Goal: Transaction & Acquisition: Purchase product/service

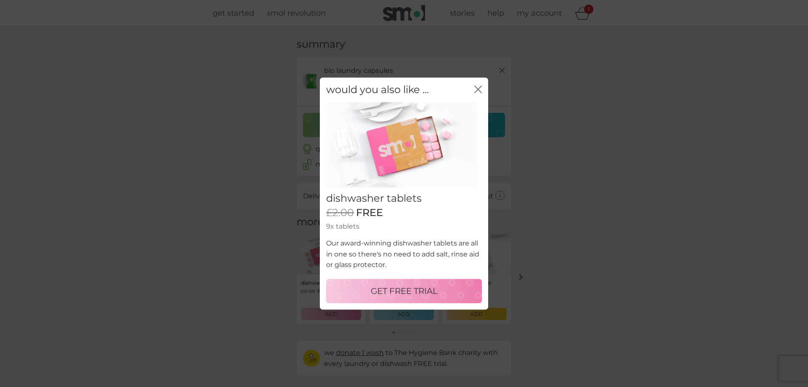
click at [478, 90] on icon "close" at bounding box center [476, 89] width 3 height 7
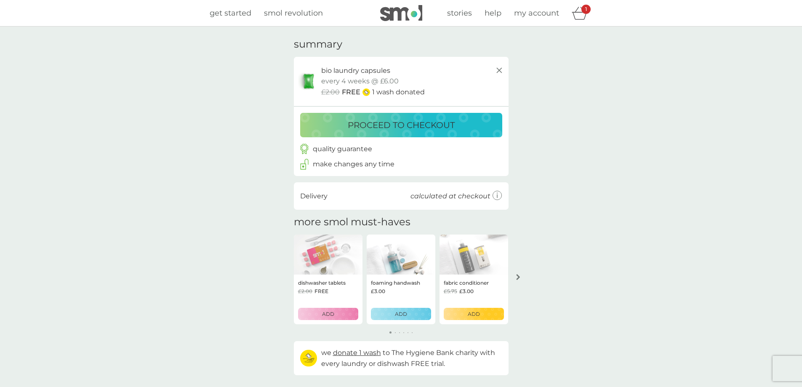
click at [378, 123] on p "proceed to checkout" at bounding box center [401, 124] width 107 height 13
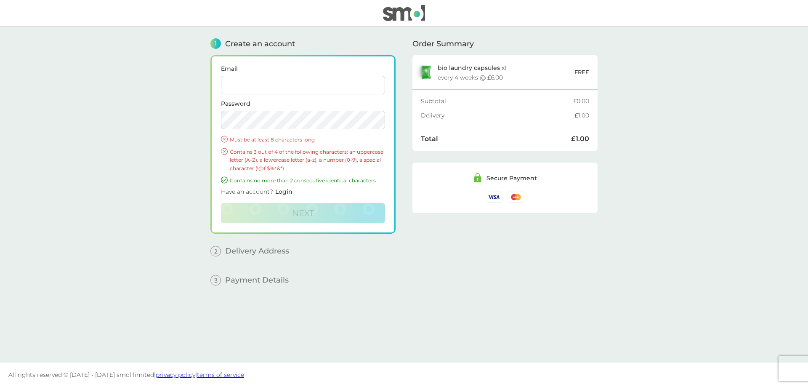
click at [288, 92] on input "Email" at bounding box center [303, 85] width 164 height 19
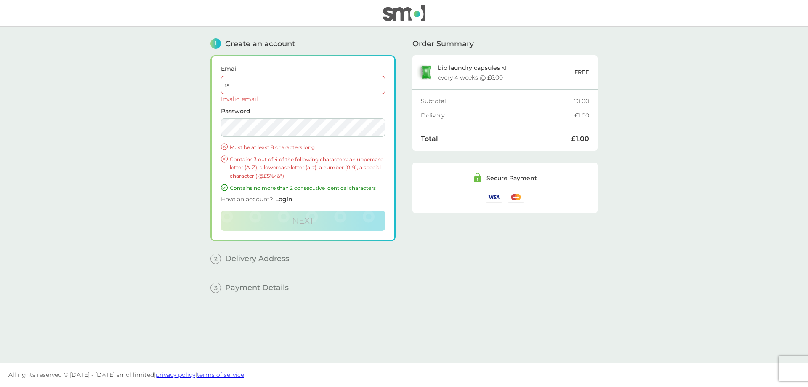
type input "r"
type input "radoi.roxana27@gmail.com"
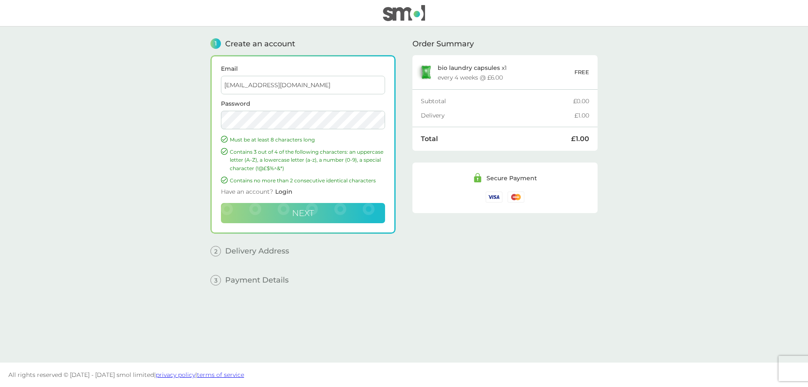
click at [309, 219] on button "Next" at bounding box center [303, 213] width 164 height 20
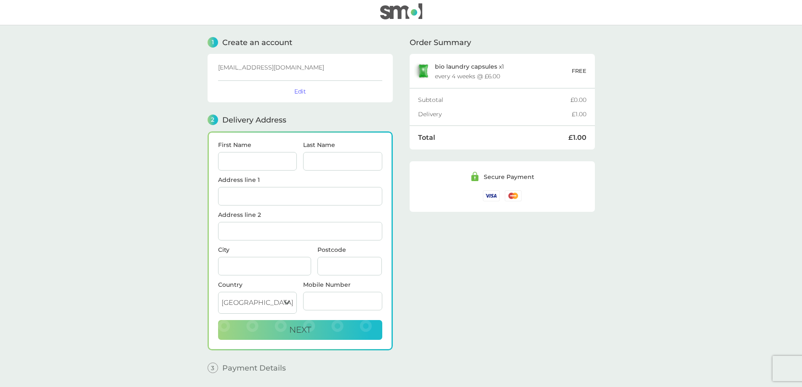
scroll to position [31, 0]
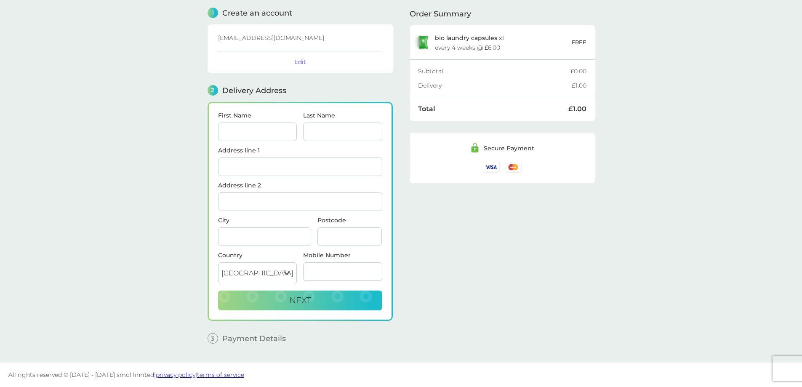
click at [226, 131] on input "First Name" at bounding box center [257, 132] width 79 height 19
type input "Roxana"
type input "Radoi"
type input "326 West End Lane"
type input "London"
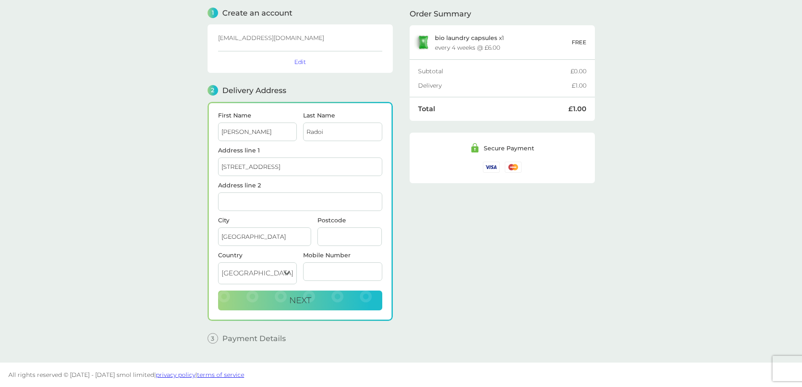
type input "NW6 1LN"
type input "02077946252"
click at [272, 189] on div "Dental Surgery 326 West End Lane - London NW6 1LN" at bounding box center [300, 189] width 163 height 13
click at [258, 204] on input "Address line 2" at bounding box center [300, 201] width 164 height 19
type input "d"
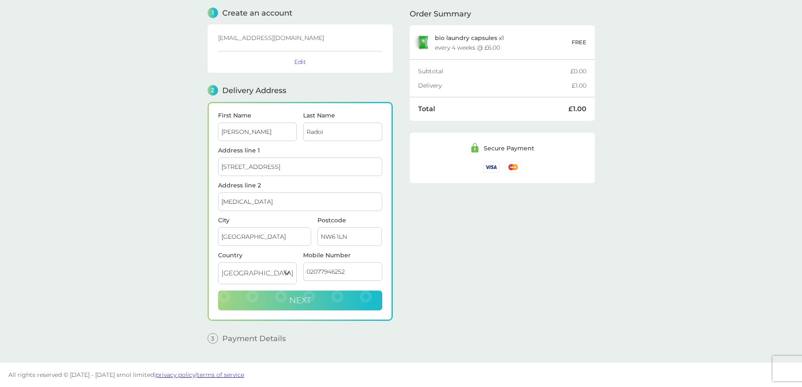
type input "Dental Surgery"
click at [316, 302] on button "Next" at bounding box center [300, 301] width 164 height 20
checkbox input "true"
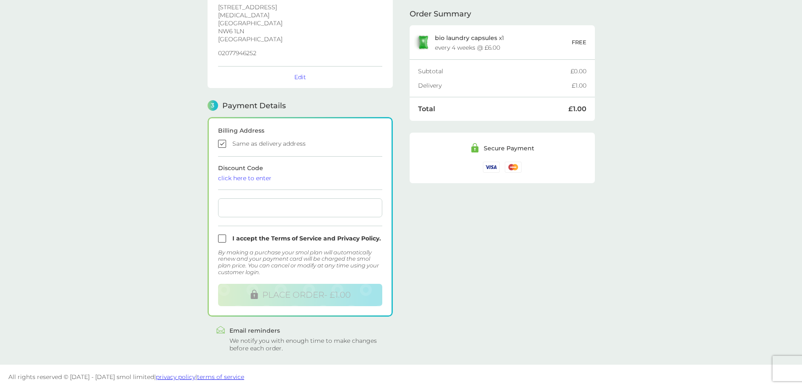
scroll to position [155, 0]
click at [224, 239] on input "checkbox" at bounding box center [300, 236] width 164 height 8
checkbox input "true"
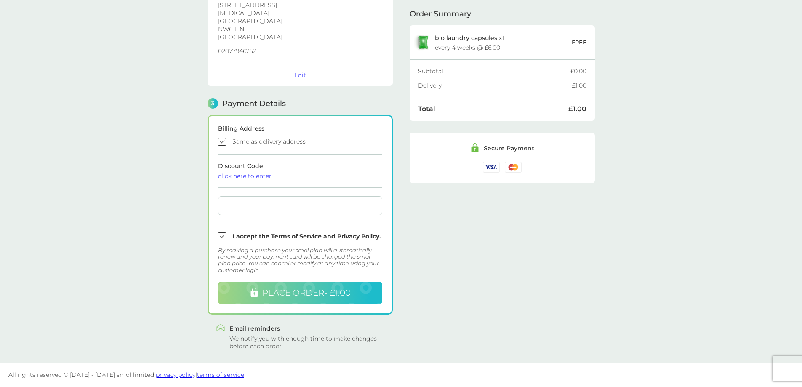
click at [324, 289] on span "PLACE ORDER - £1.00" at bounding box center [306, 293] width 88 height 10
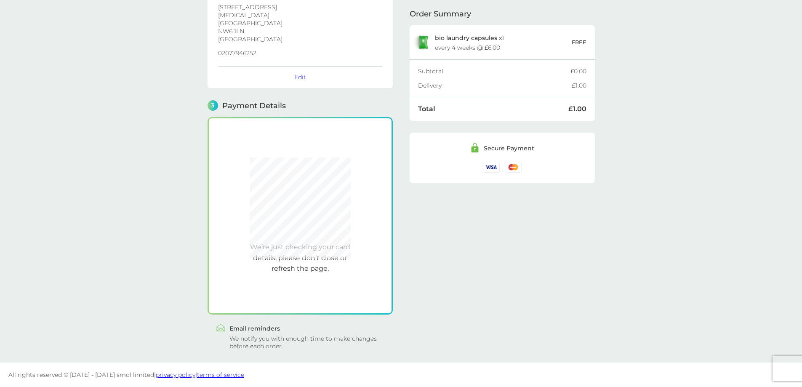
scroll to position [153, 0]
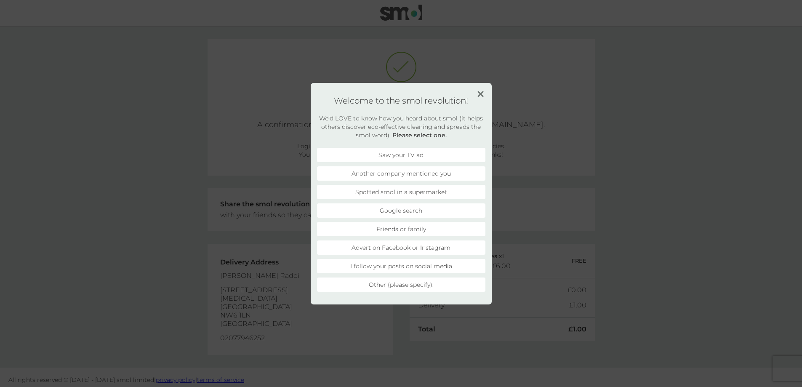
click at [483, 94] on img at bounding box center [480, 94] width 6 height 6
click at [476, 94] on div "Welcome to the smol revolution! We’d LOVE to know how you heard about smol (it …" at bounding box center [401, 193] width 181 height 221
click at [481, 97] on h1 "Welcome to the smol revolution!" at bounding box center [401, 101] width 168 height 10
click at [481, 94] on img at bounding box center [480, 94] width 6 height 6
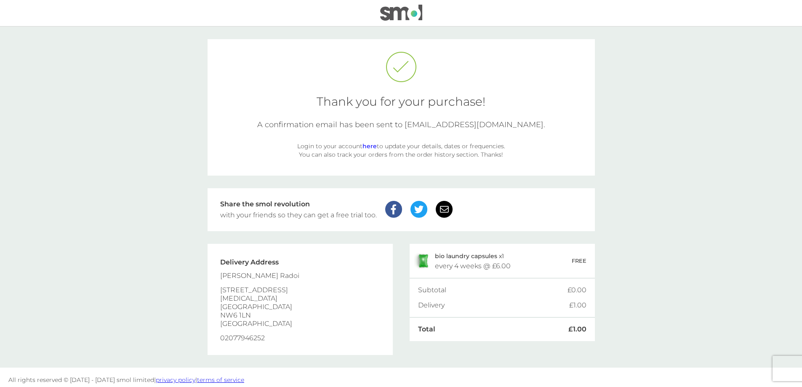
scroll to position [5, 0]
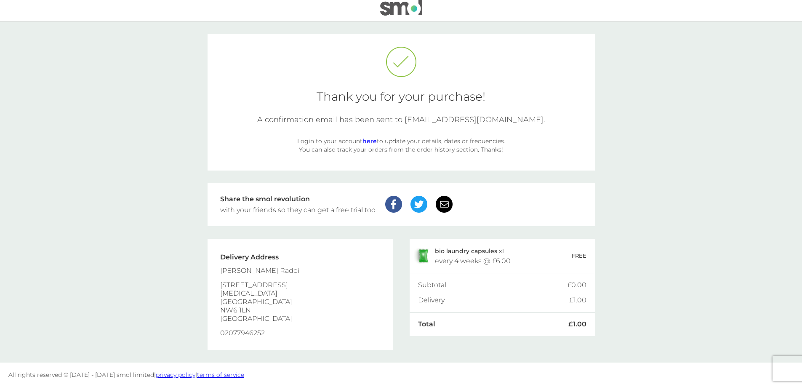
click at [370, 141] on link "here" at bounding box center [370, 141] width 14 height 8
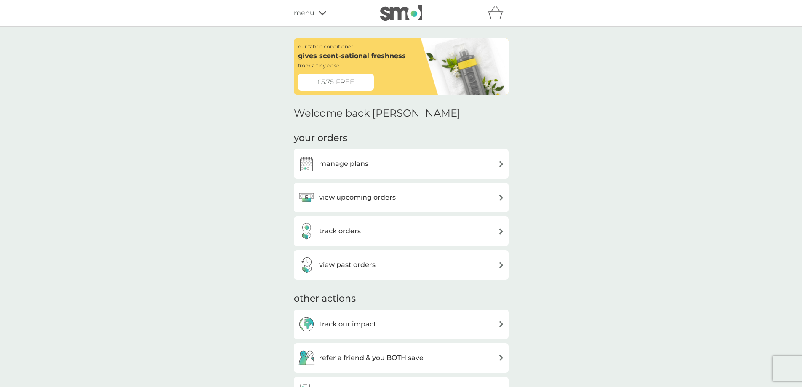
click at [485, 160] on div "manage plans" at bounding box center [401, 163] width 206 height 17
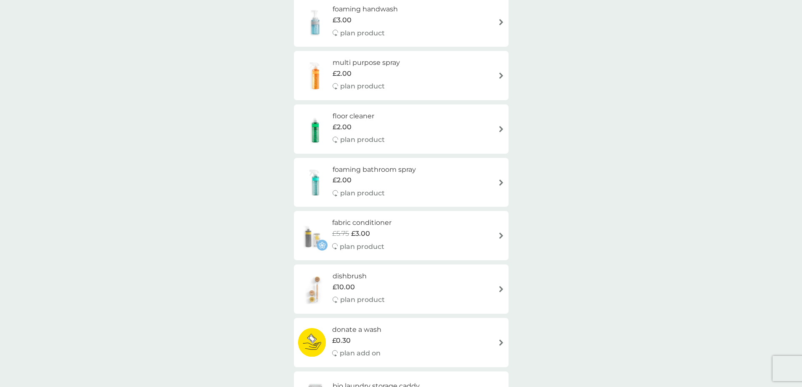
scroll to position [632, 0]
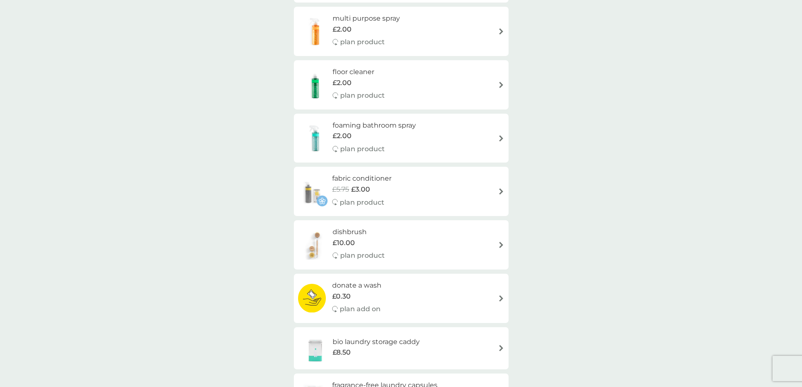
click at [495, 139] on div "foaming bathroom spray £2.00 plan product" at bounding box center [401, 138] width 206 height 37
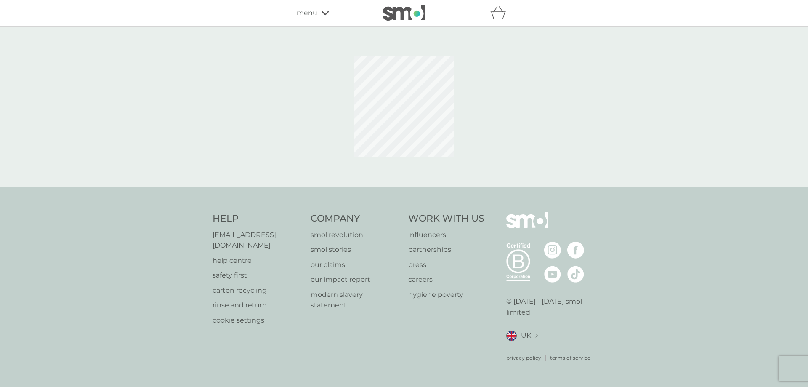
select select "182"
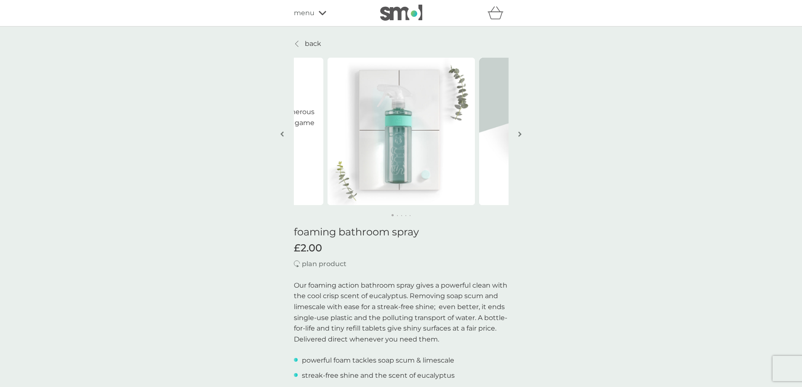
click at [517, 133] on button "button" at bounding box center [520, 135] width 6 height 42
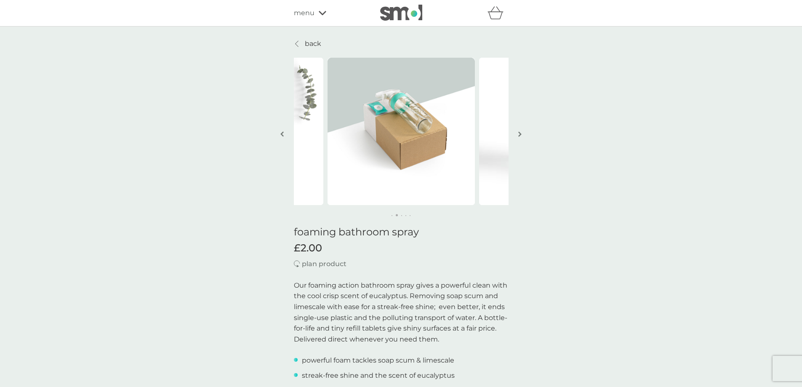
click at [517, 133] on button "button" at bounding box center [520, 135] width 6 height 42
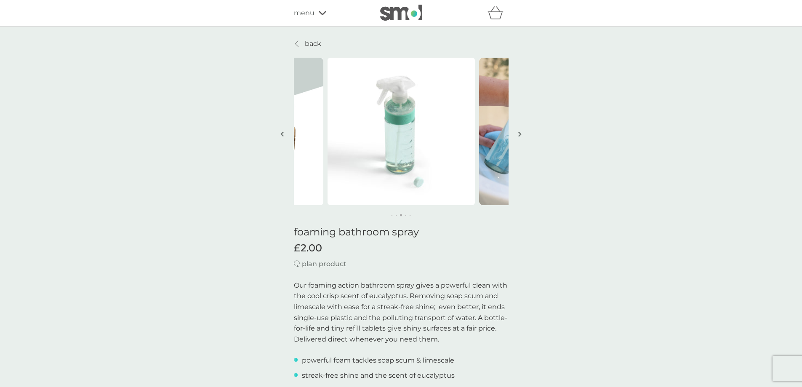
click at [517, 133] on button "button" at bounding box center [520, 135] width 6 height 42
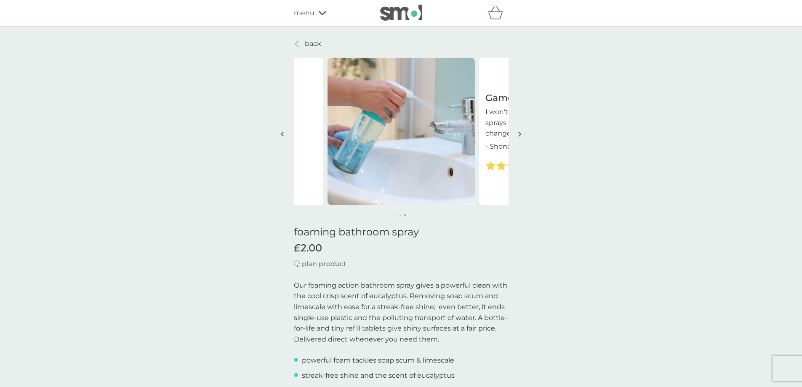
click at [517, 133] on button "button" at bounding box center [520, 135] width 6 height 42
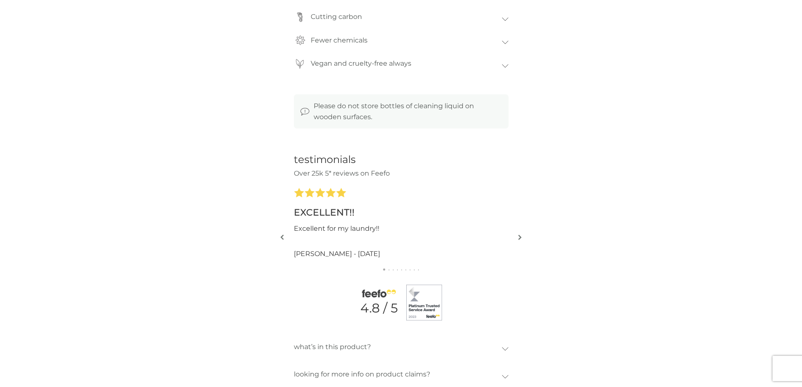
scroll to position [842, 0]
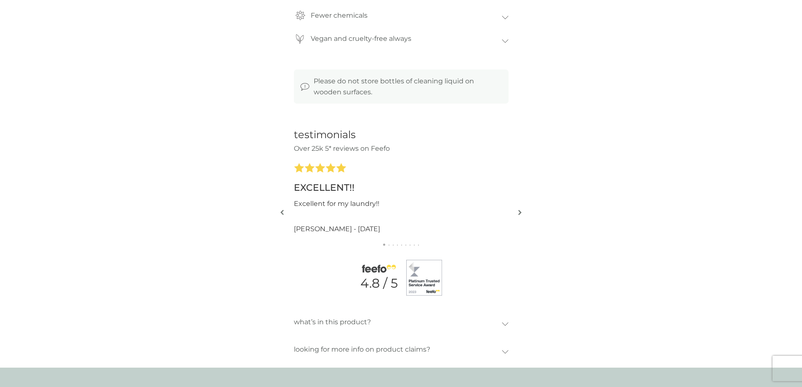
click at [516, 211] on div "testimonials Over 25k 5* reviews on Feefo Great product. Do the job real well a…" at bounding box center [401, 212] width 802 height 200
click at [517, 212] on button "button" at bounding box center [520, 213] width 6 height 42
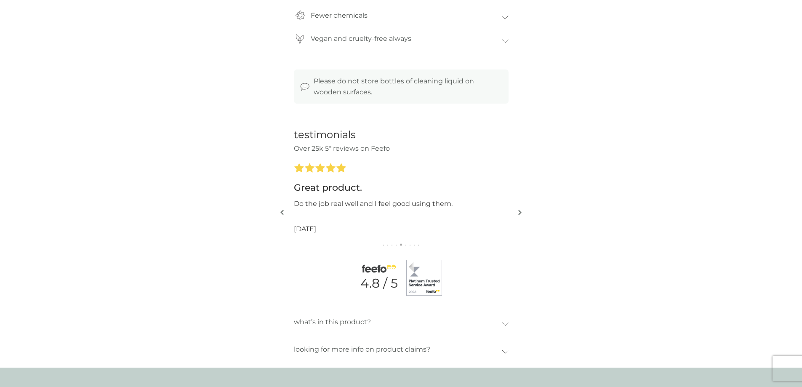
click at [517, 212] on button "button" at bounding box center [520, 213] width 6 height 42
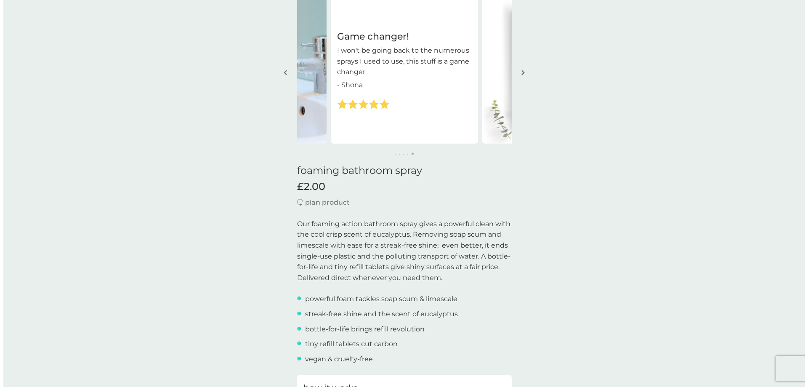
scroll to position [0, 0]
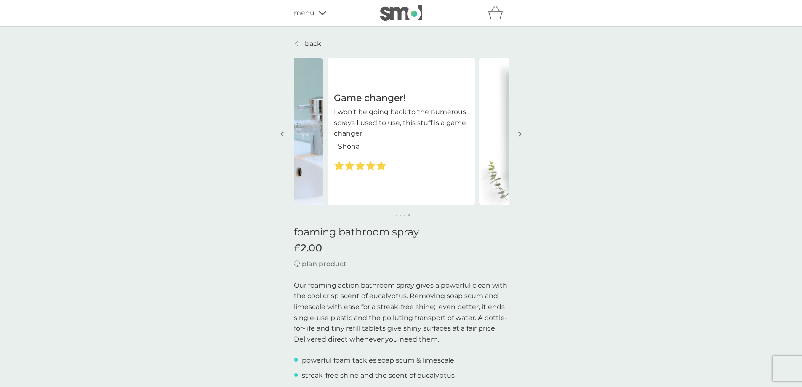
click at [323, 11] on icon at bounding box center [323, 13] width 8 height 5
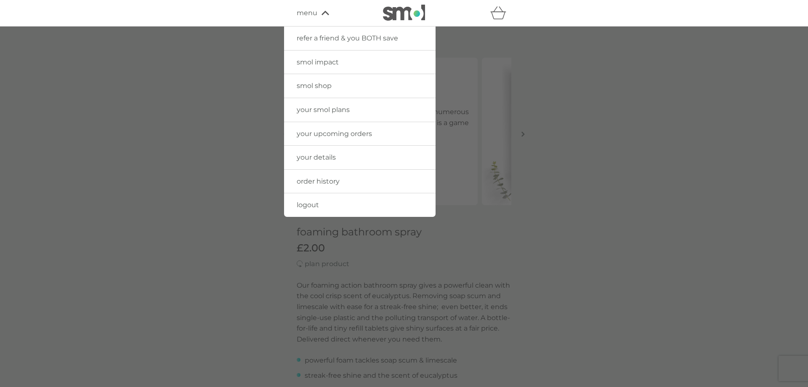
click at [318, 180] on span "order history" at bounding box center [318, 181] width 43 height 8
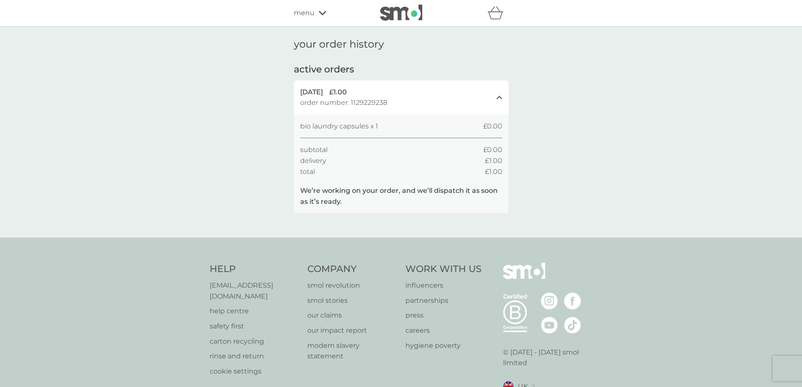
click at [317, 12] on div "menu" at bounding box center [330, 13] width 72 height 11
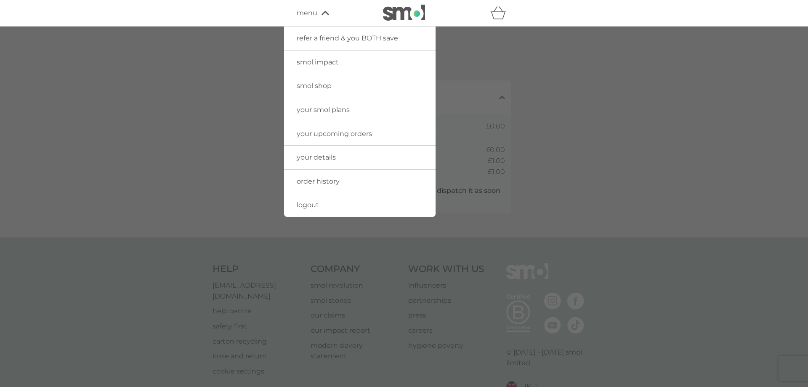
click at [304, 202] on span "logout" at bounding box center [308, 205] width 22 height 8
